Goal: Find specific page/section: Locate a particular part of the current website

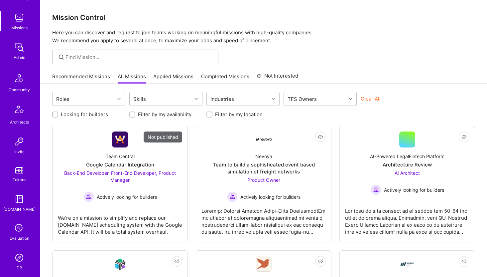
scroll to position [148, 0]
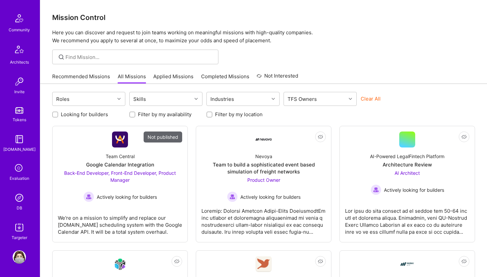
click at [20, 197] on img at bounding box center [19, 197] width 13 height 13
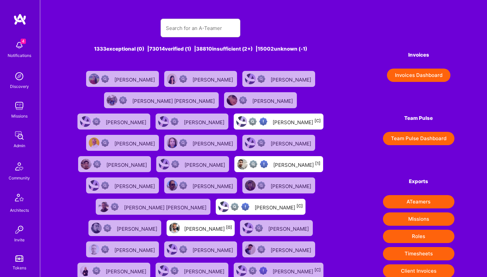
click at [18, 141] on img at bounding box center [19, 135] width 13 height 13
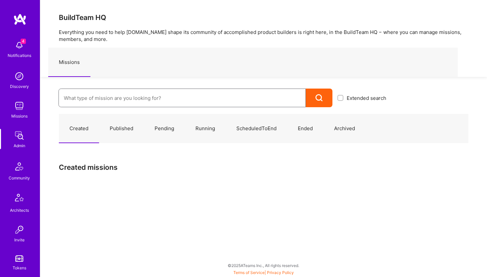
click at [116, 100] on input at bounding box center [182, 98] width 237 height 17
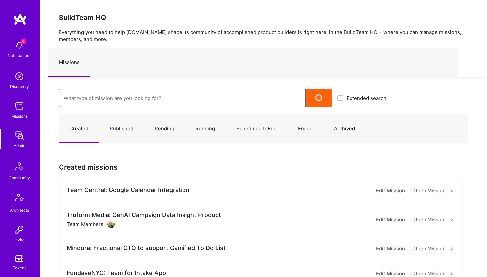
paste input "Nevoya"
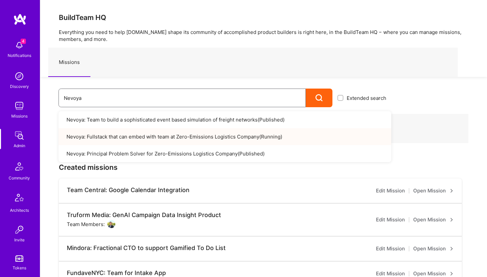
type input "Nevoya"
click at [101, 134] on link "Nevoya: Fullstack that can embed with team at Zero-Emissions Logistics Company …" at bounding box center [225, 136] width 333 height 17
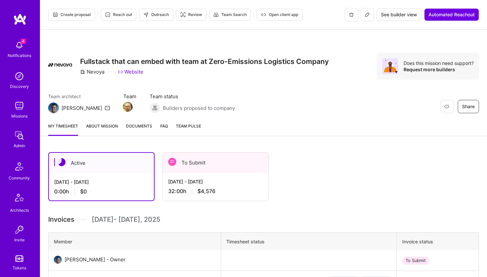
click at [394, 14] on span "See builder view" at bounding box center [399, 14] width 36 height 7
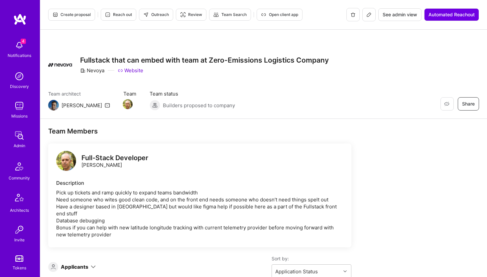
click at [19, 105] on img at bounding box center [19, 105] width 13 height 13
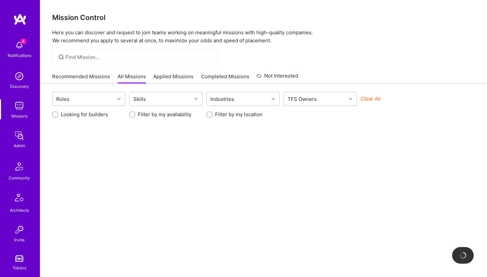
click at [15, 140] on img at bounding box center [19, 135] width 13 height 13
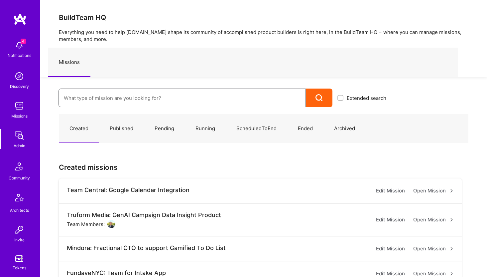
click at [90, 103] on input at bounding box center [182, 98] width 237 height 17
paste input "Nevoya"
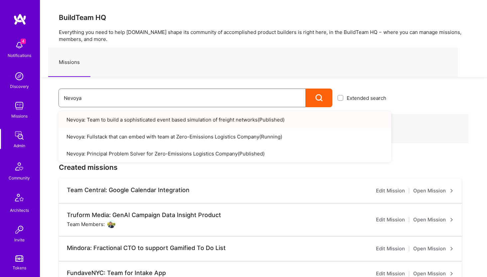
type input "Nevoya"
click at [134, 122] on link "Nevoya: Team to build a sophisticated event based simulation of freight network…" at bounding box center [225, 119] width 333 height 17
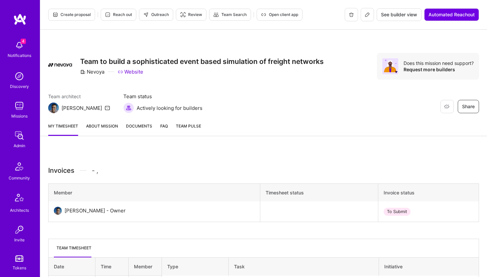
click at [400, 13] on span "See builder view" at bounding box center [399, 14] width 36 height 7
